Goal: Task Accomplishment & Management: Complete application form

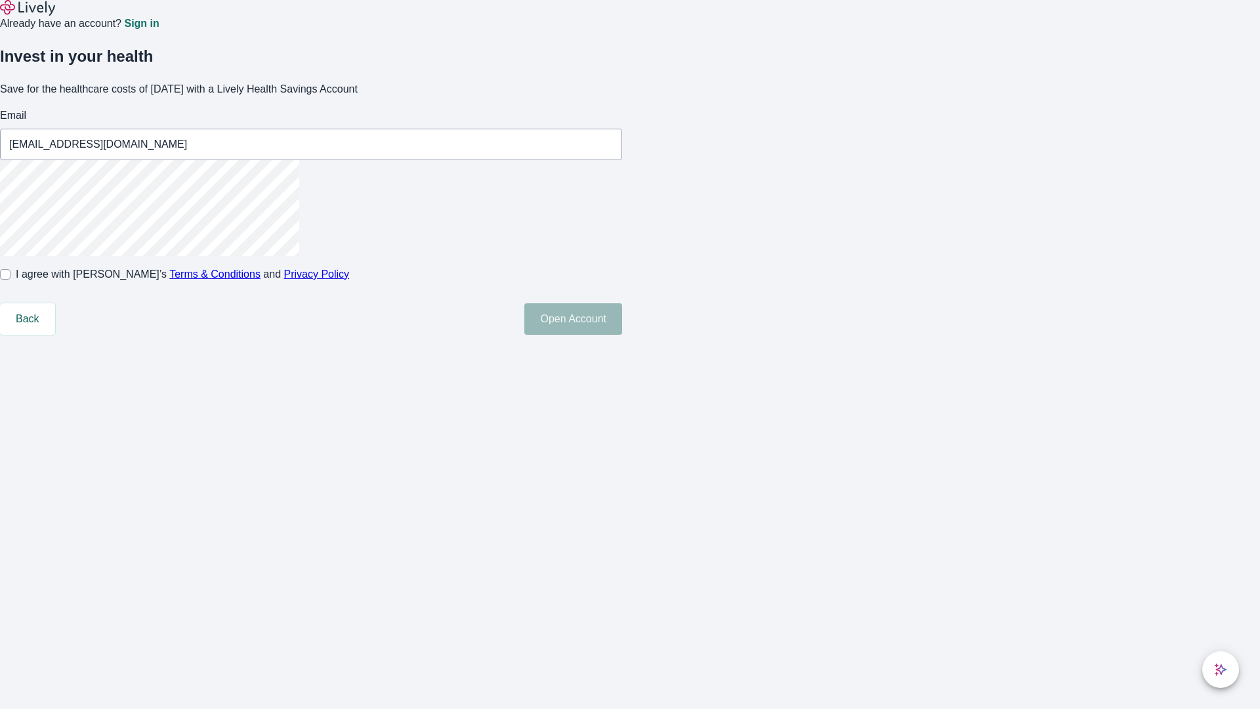
click at [11, 280] on input "I agree with Lively’s Terms & Conditions and Privacy Policy" at bounding box center [5, 274] width 11 height 11
checkbox input "true"
click at [622, 335] on button "Open Account" at bounding box center [573, 319] width 98 height 32
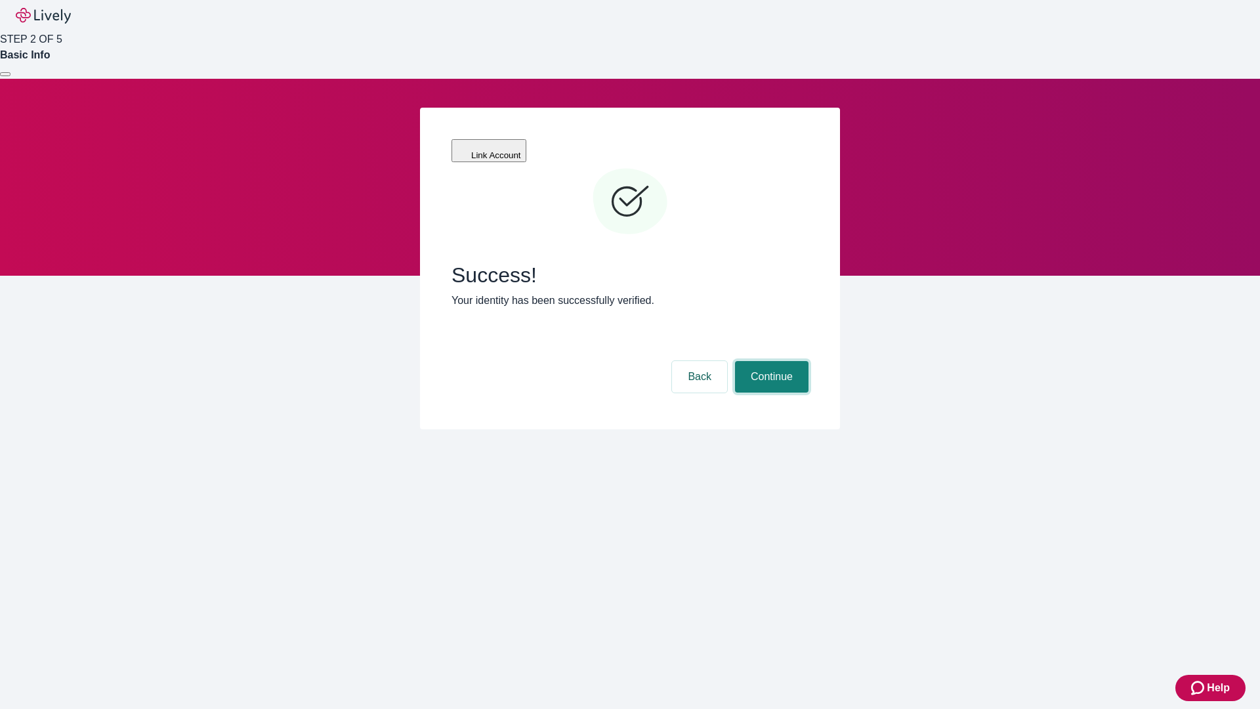
click at [770, 361] on button "Continue" at bounding box center [772, 377] width 74 height 32
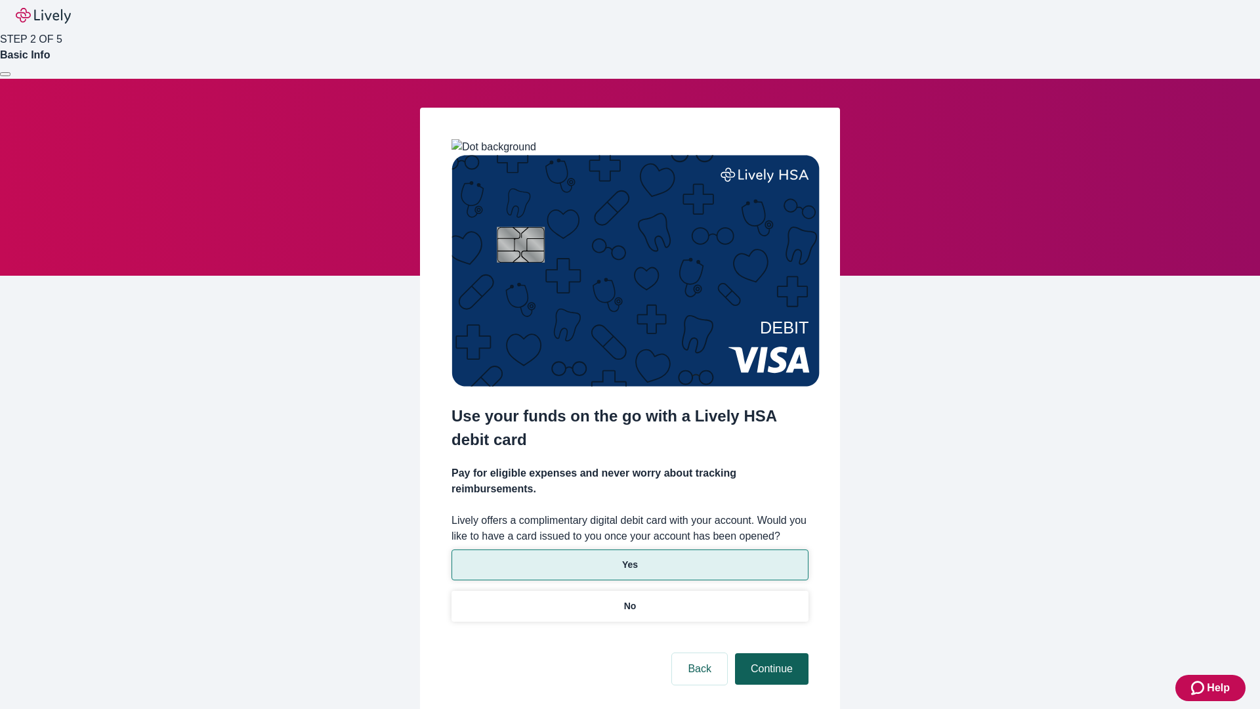
click at [629, 558] on p "Yes" at bounding box center [630, 565] width 16 height 14
click at [770, 653] on button "Continue" at bounding box center [772, 669] width 74 height 32
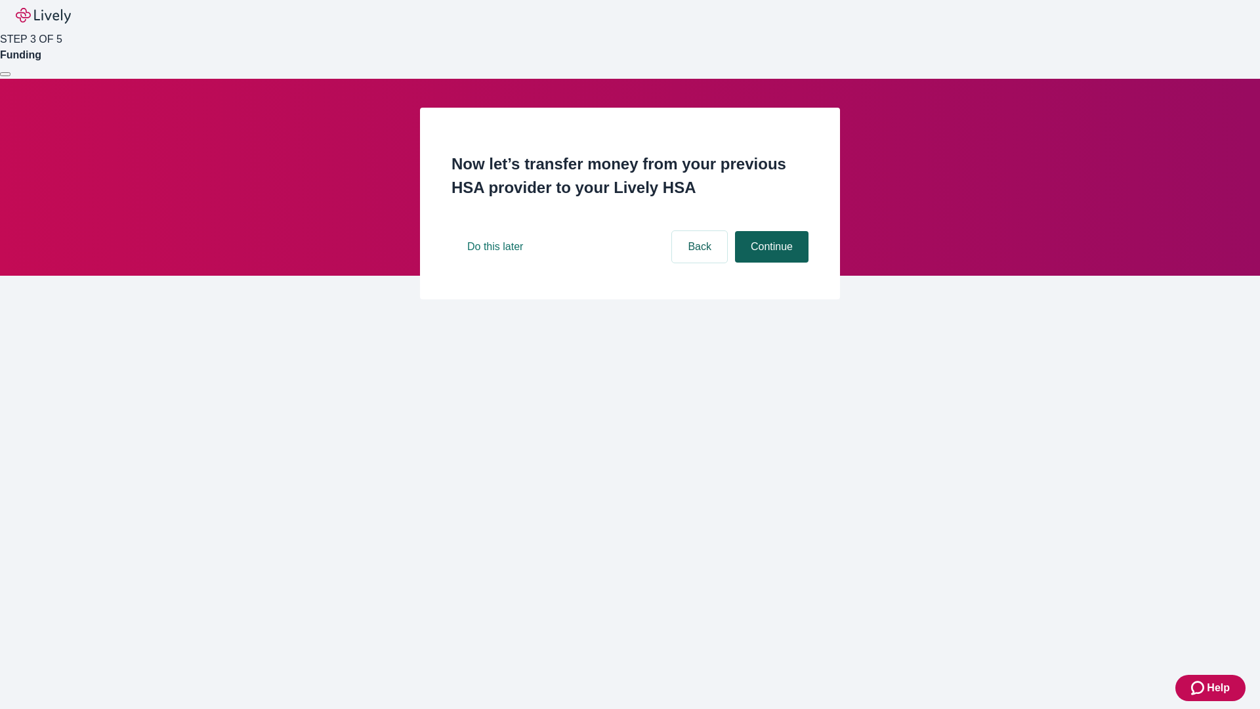
click at [770, 263] on button "Continue" at bounding box center [772, 247] width 74 height 32
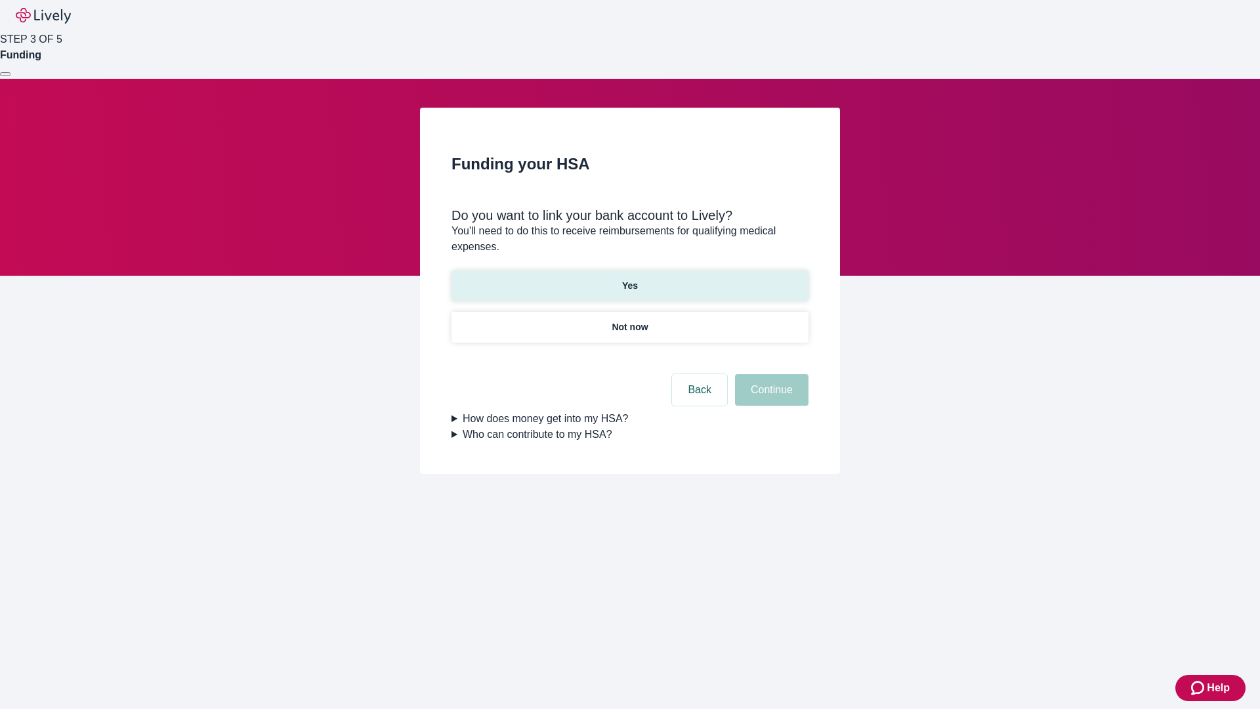
click at [629, 279] on p "Yes" at bounding box center [630, 286] width 16 height 14
click at [770, 374] on button "Continue" at bounding box center [772, 390] width 74 height 32
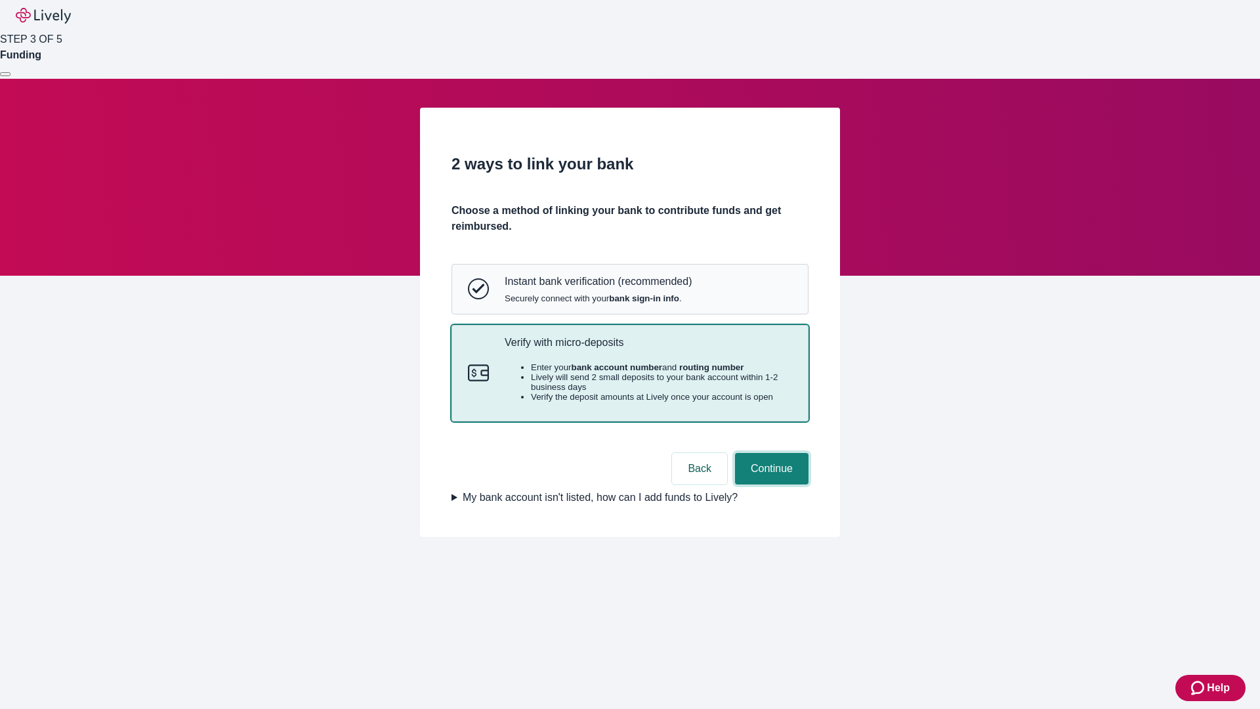
click at [770, 484] on button "Continue" at bounding box center [772, 469] width 74 height 32
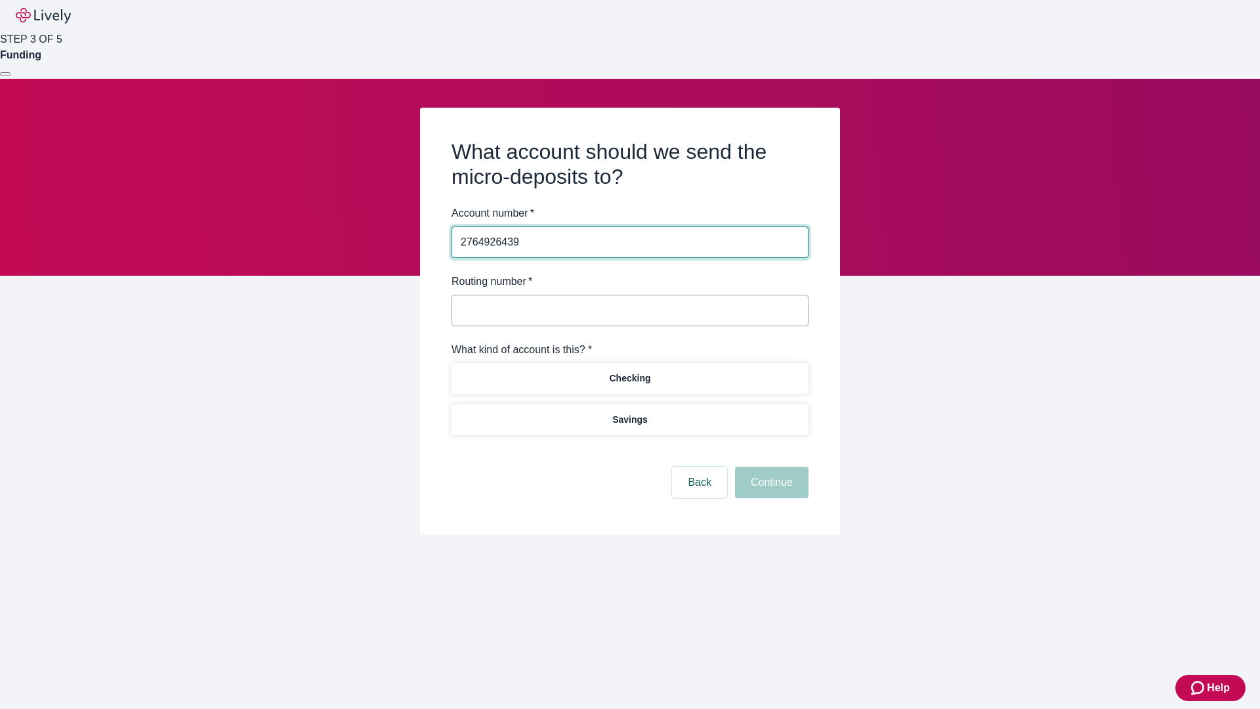
type input "2764926439"
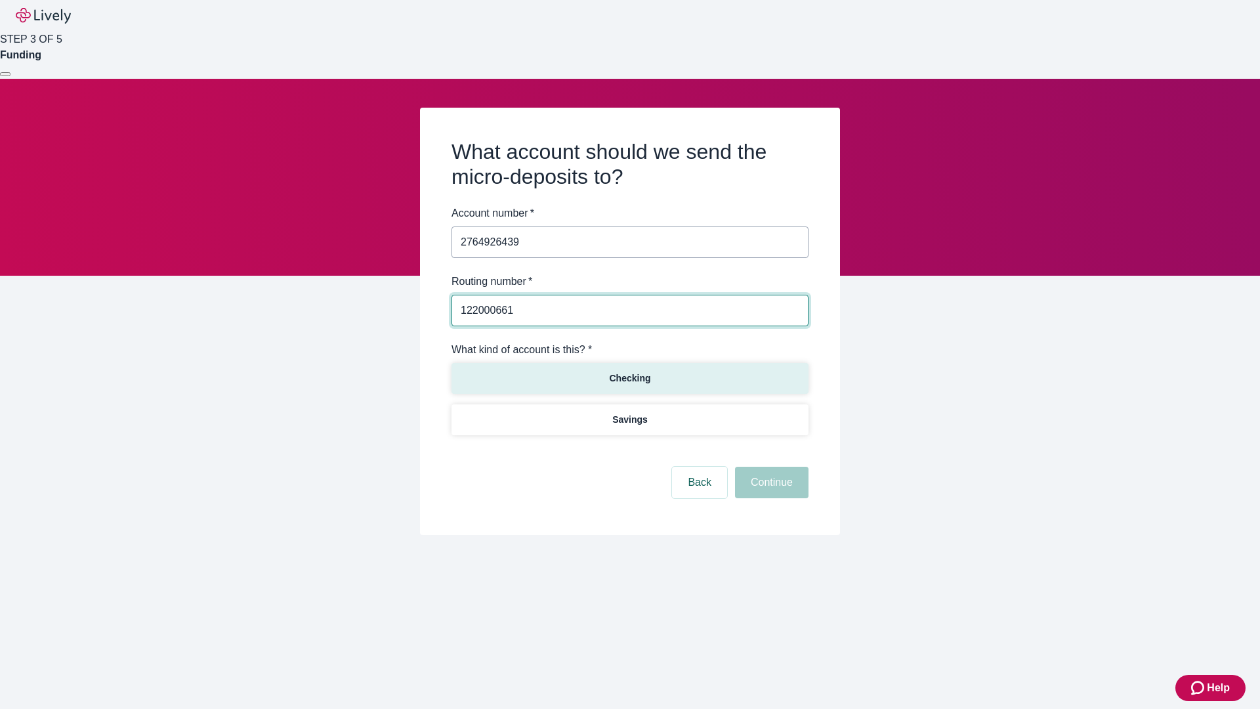
type input "122000661"
click at [629, 377] on p "Checking" at bounding box center [629, 379] width 41 height 14
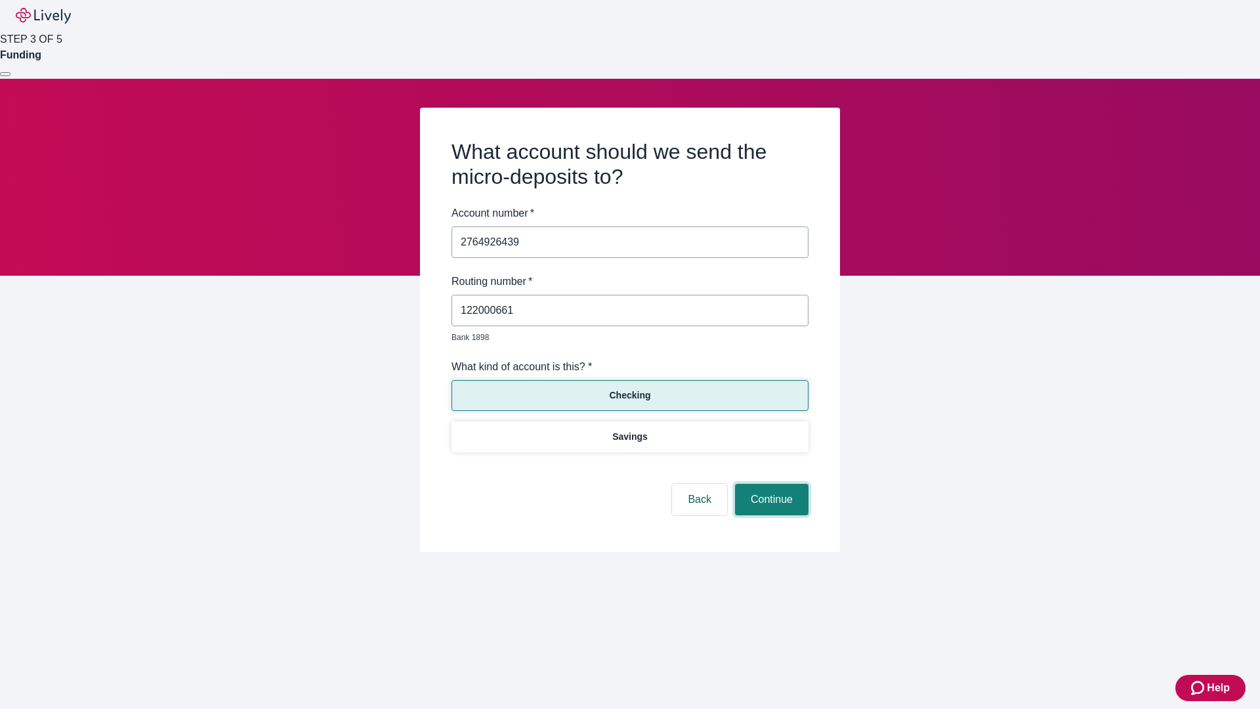
click at [770, 484] on button "Continue" at bounding box center [772, 500] width 74 height 32
